Goal: Transaction & Acquisition: Purchase product/service

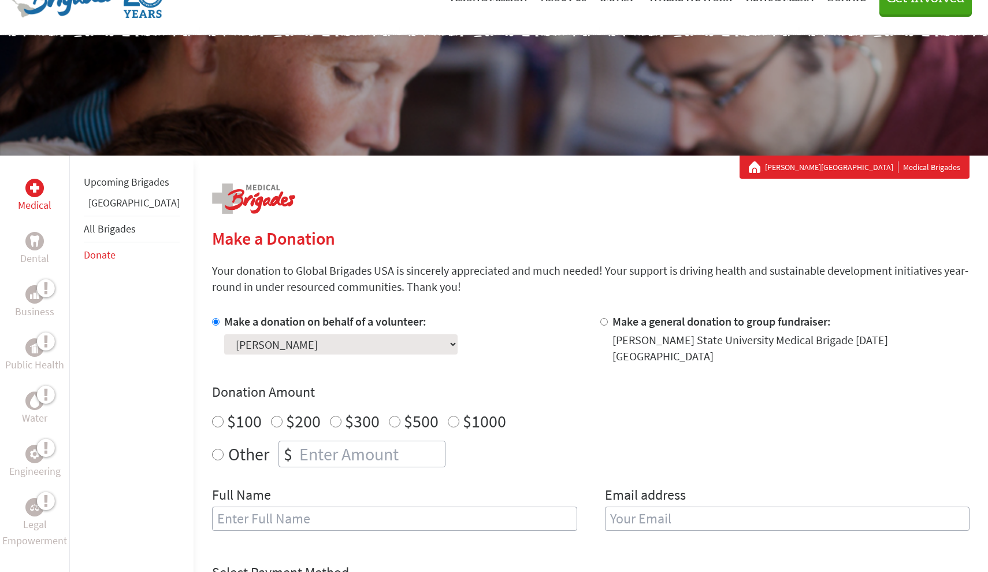
scroll to position [230, 0]
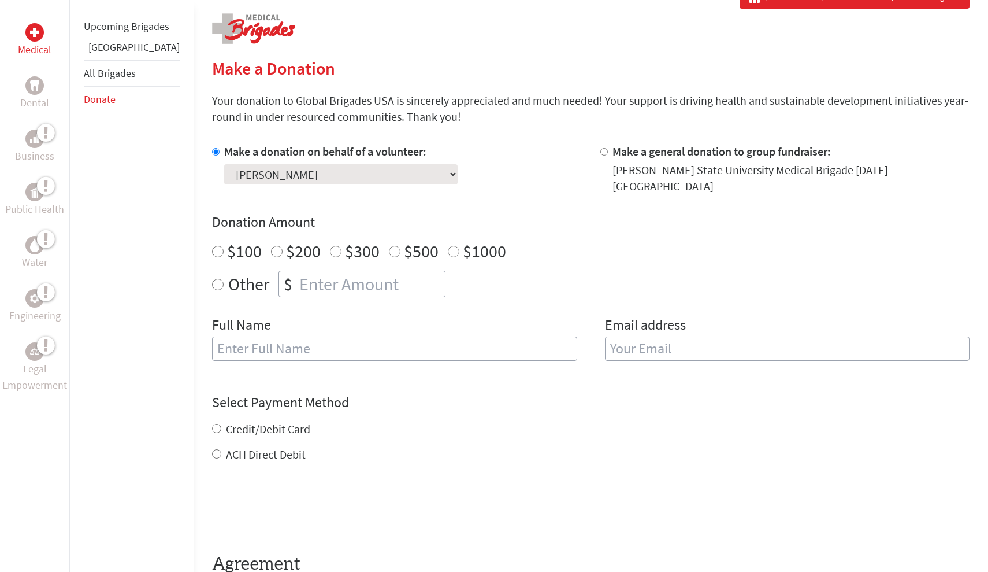
radio input "true"
click at [297, 272] on input "number" at bounding box center [371, 283] width 148 height 25
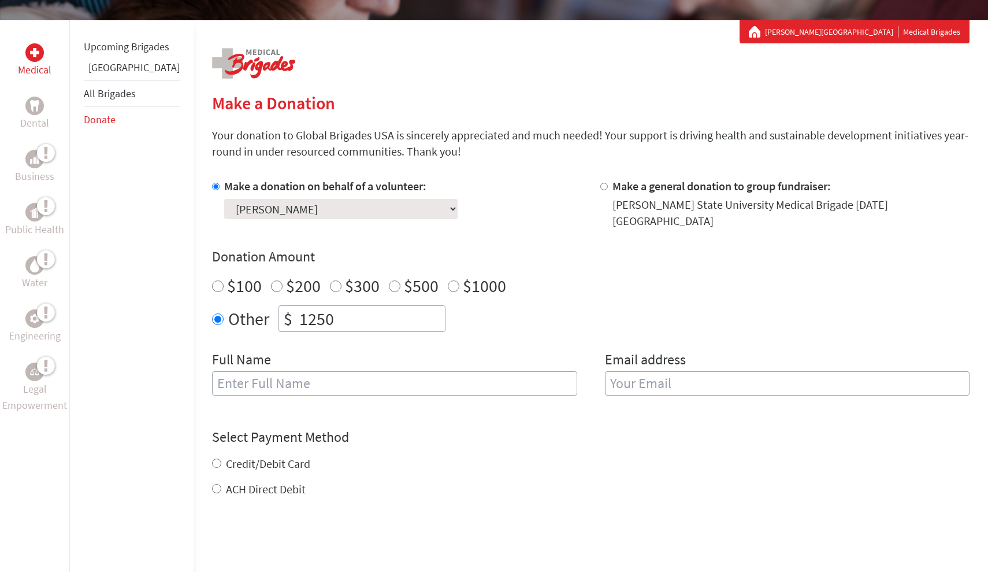
scroll to position [286, 0]
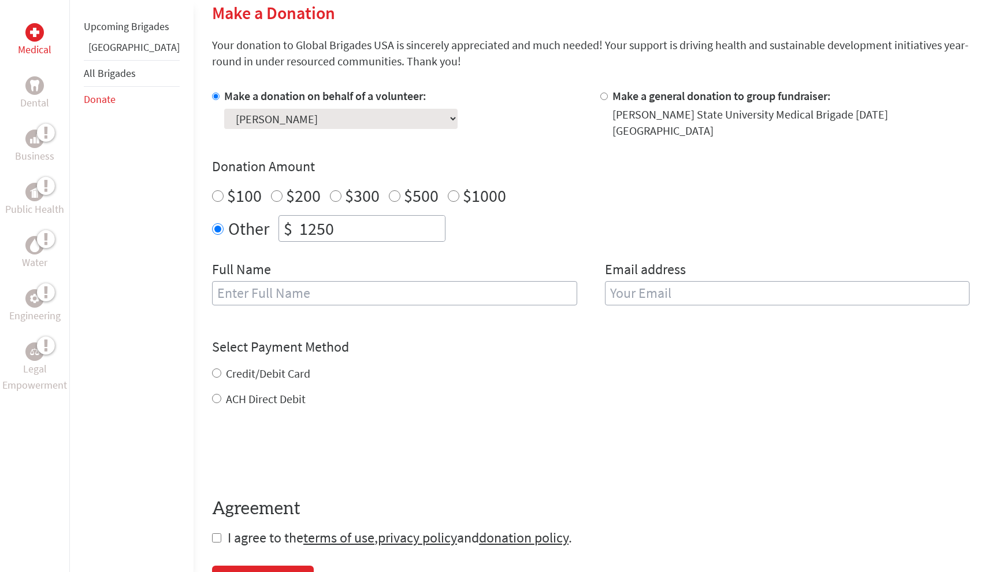
type input "1250"
click at [359, 281] on input "text" at bounding box center [394, 293] width 365 height 24
type input "[PERSON_NAME]"
type input "[EMAIL_ADDRESS][DOMAIN_NAME]"
click at [228, 365] on div "Credit/Debit Card ACH Direct Debit" at bounding box center [591, 386] width 758 height 42
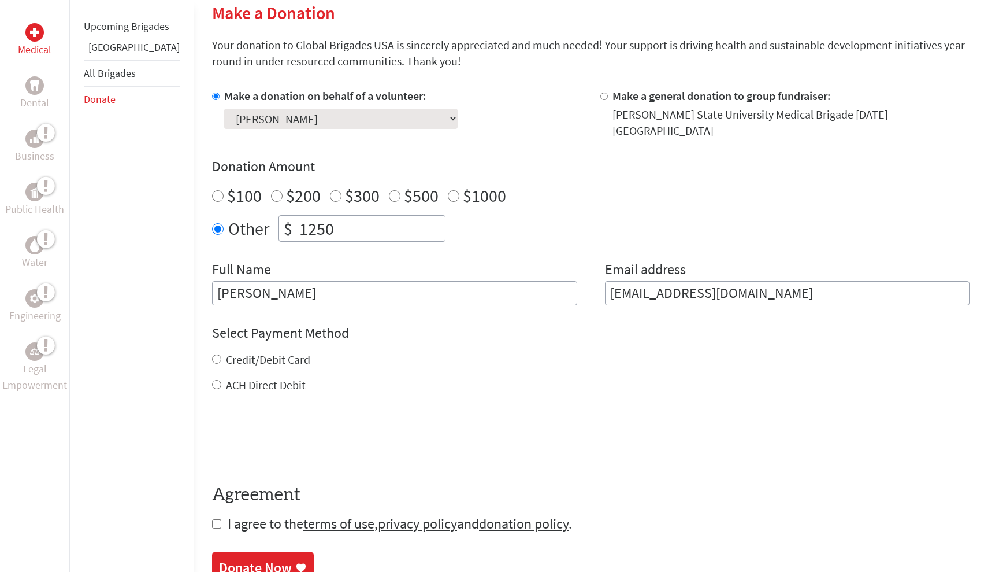
click at [224, 360] on div "Credit/Debit Card ACH Direct Debit" at bounding box center [591, 372] width 758 height 42
click at [222, 355] on div "Credit/Debit Card ACH Direct Debit" at bounding box center [591, 372] width 758 height 42
click at [226, 352] on label "Credit/Debit Card" at bounding box center [268, 359] width 84 height 14
click at [215, 354] on input "Credit/Debit Card" at bounding box center [216, 358] width 9 height 9
radio input "true"
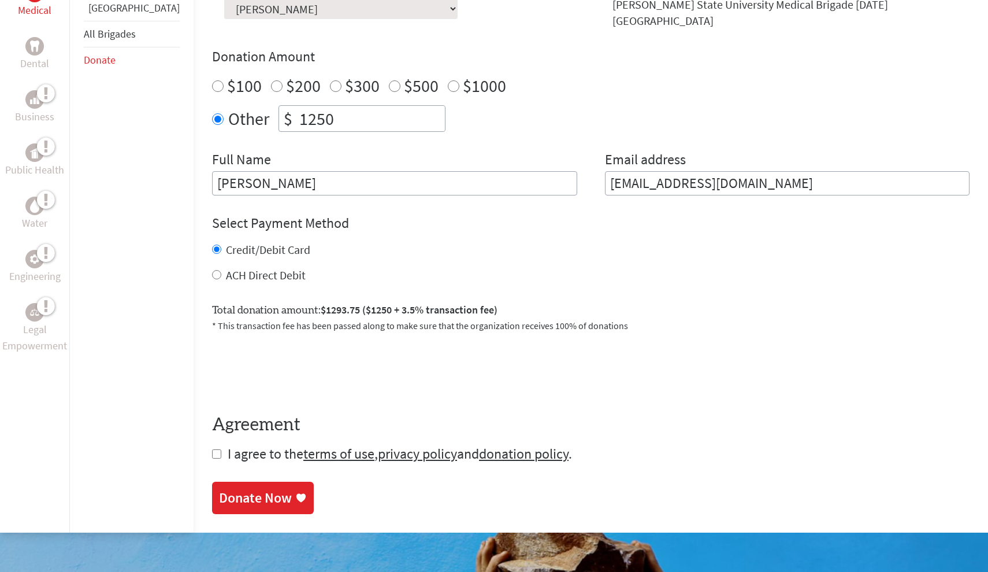
scroll to position [402, 0]
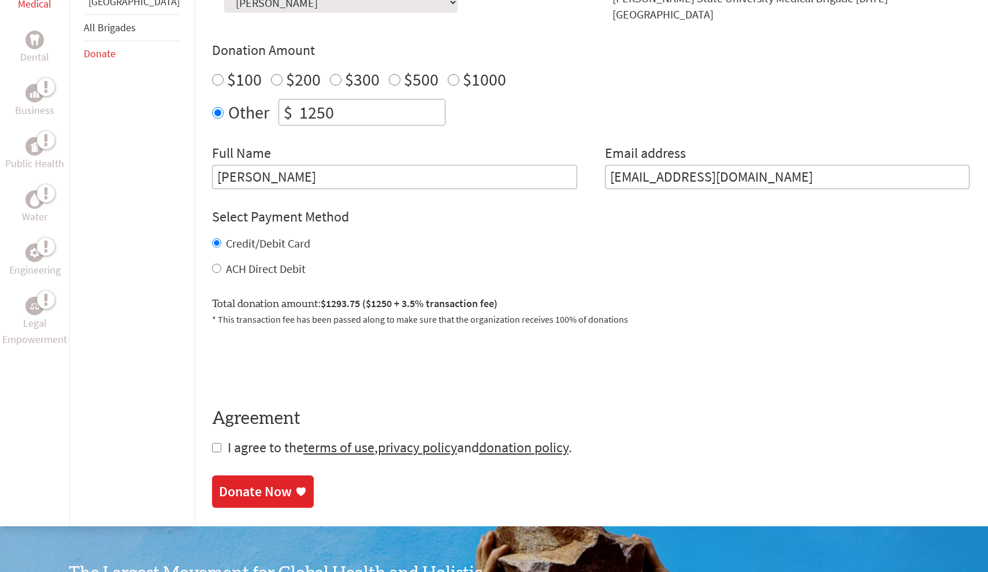
click at [212, 438] on form "Make a donation on behalf of a volunteer: Select a volunteer... [PERSON_NAME] […" at bounding box center [591, 214] width 758 height 485
click at [212, 443] on input "checkbox" at bounding box center [216, 447] width 9 height 9
checkbox input "true"
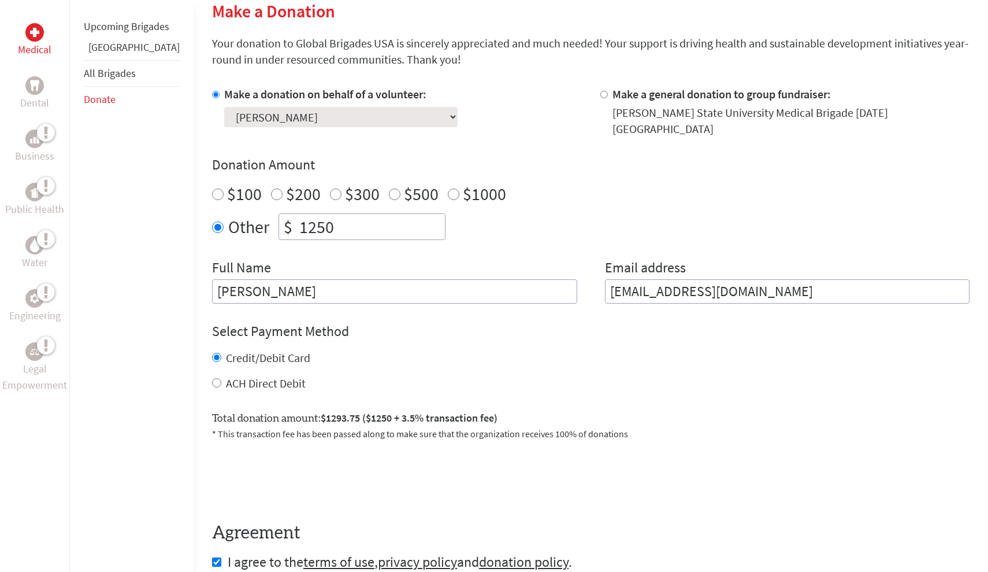
scroll to position [290, 0]
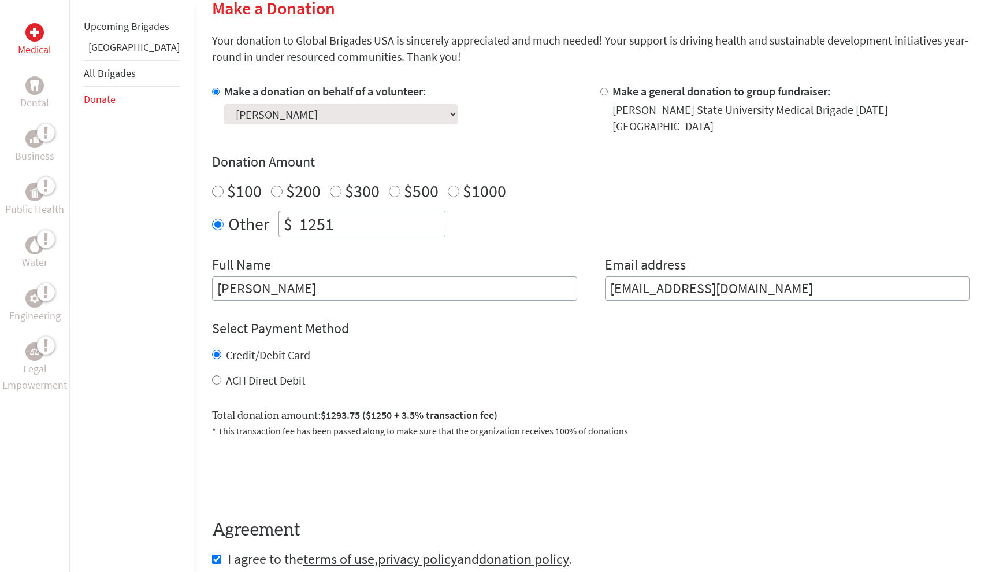
click at [408, 211] on input "1251" at bounding box center [371, 223] width 148 height 25
type input "1250"
click at [409, 213] on input "1250" at bounding box center [371, 223] width 148 height 25
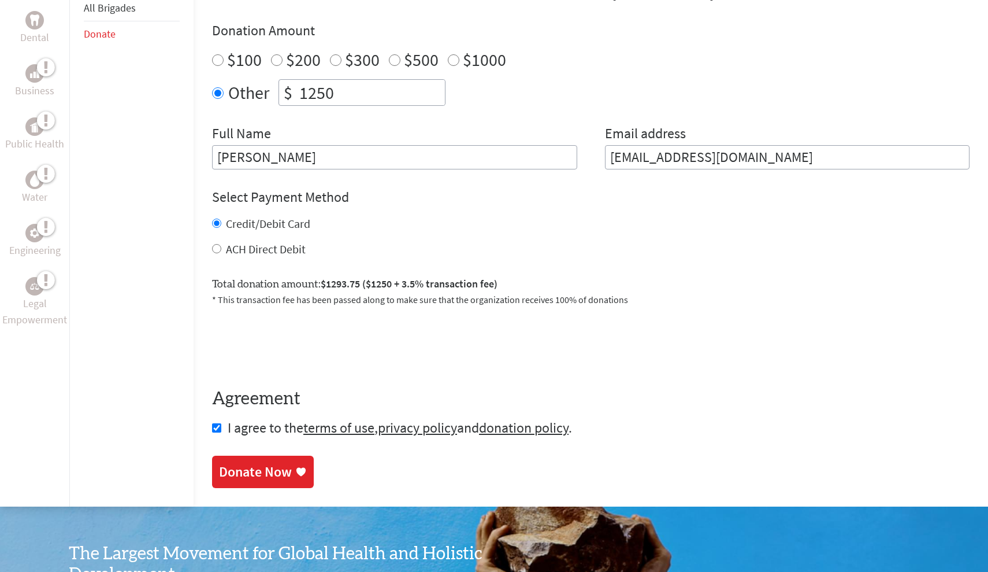
scroll to position [433, 0]
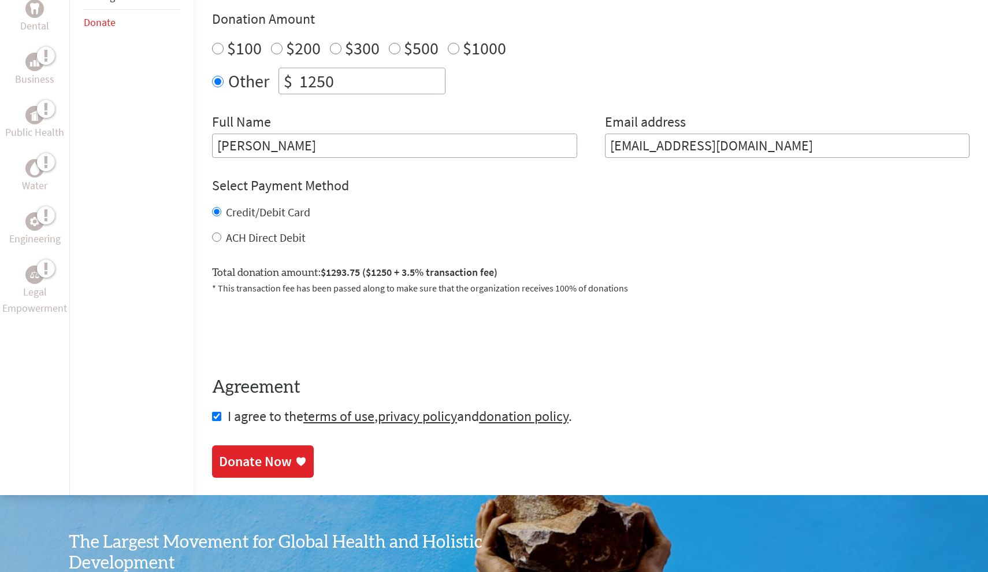
click at [240, 452] on div "Donate Now" at bounding box center [255, 461] width 73 height 18
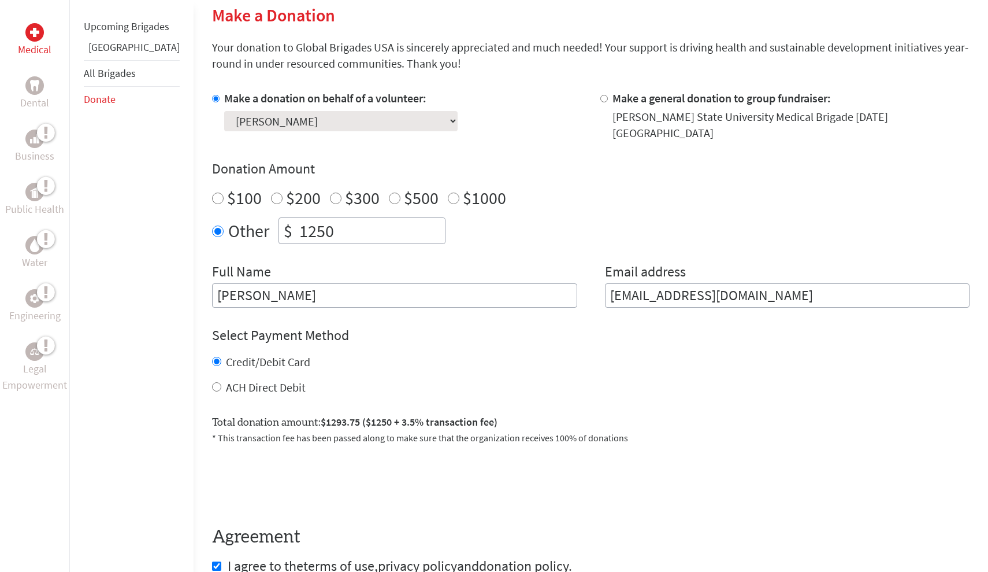
scroll to position [287, 0]
